Goal: Transaction & Acquisition: Purchase product/service

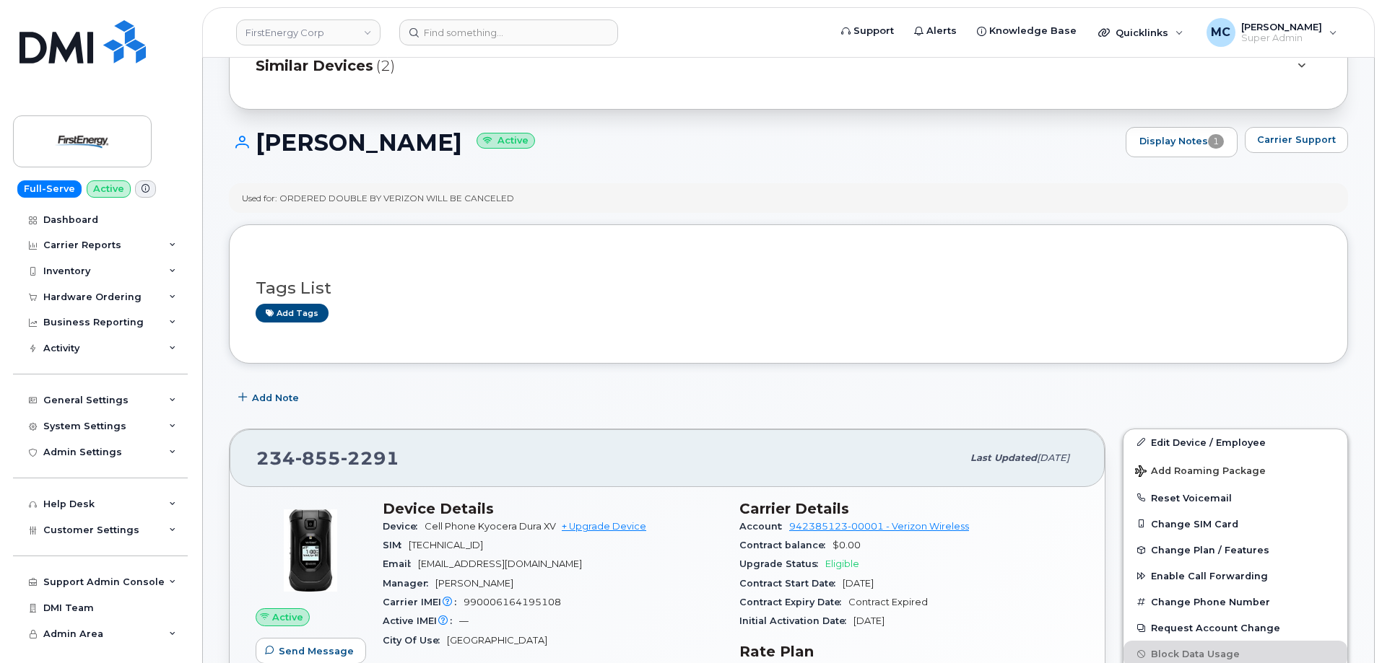
scroll to position [79, 0]
click at [98, 147] on img at bounding box center [82, 142] width 111 height 42
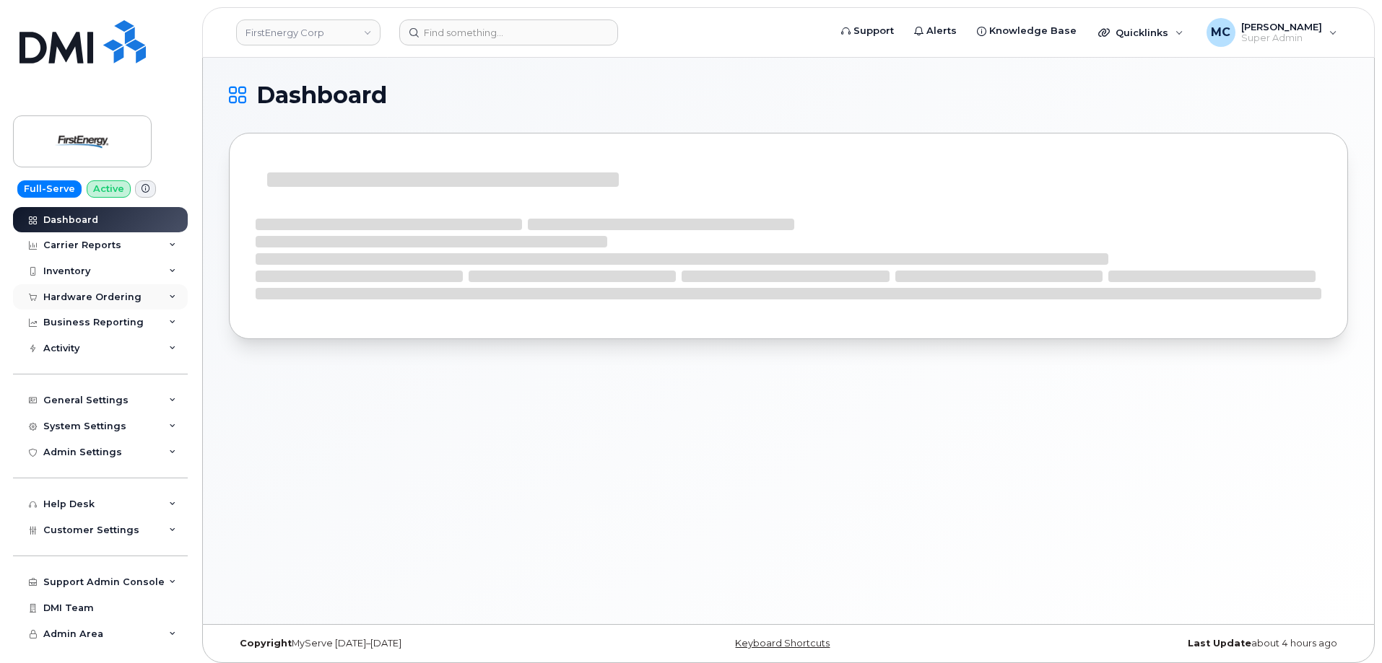
click at [90, 296] on div "Hardware Ordering" at bounding box center [92, 298] width 98 height 12
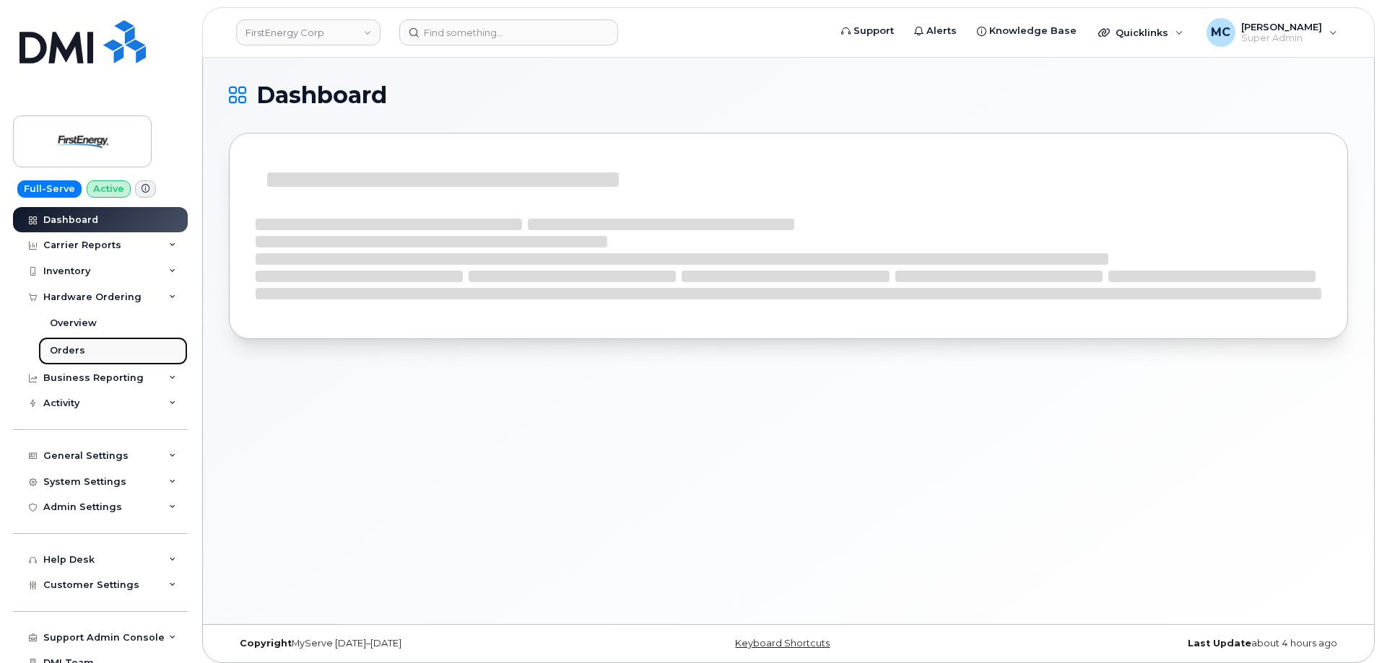
click at [90, 345] on link "Orders" at bounding box center [112, 350] width 149 height 27
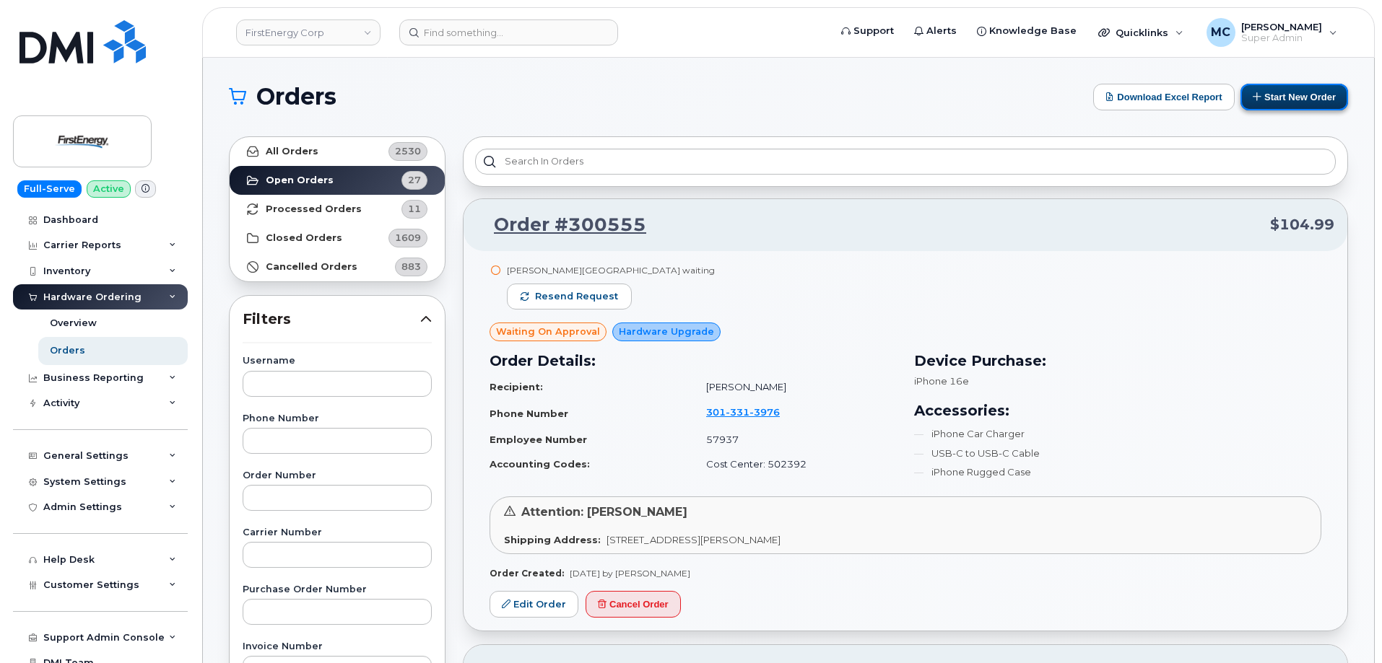
click at [1271, 90] on button "Start New Order" at bounding box center [1294, 97] width 108 height 27
